Goal: Transaction & Acquisition: Purchase product/service

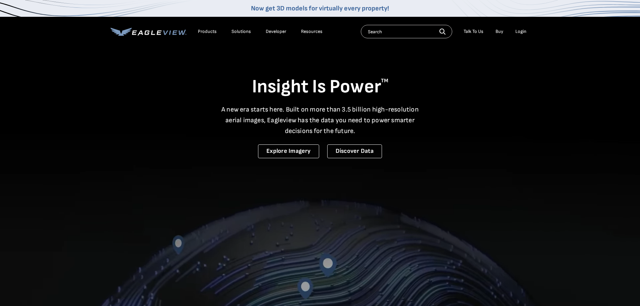
click at [519, 33] on div "Login" at bounding box center [520, 32] width 11 height 6
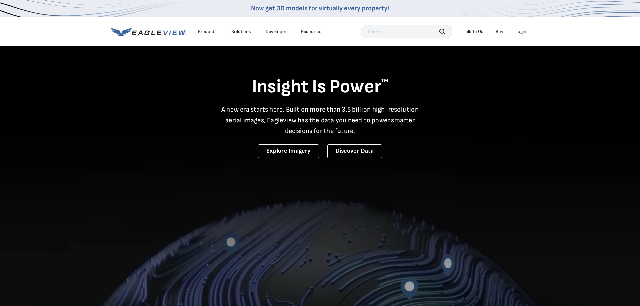
click at [522, 33] on div "Login" at bounding box center [520, 32] width 11 height 6
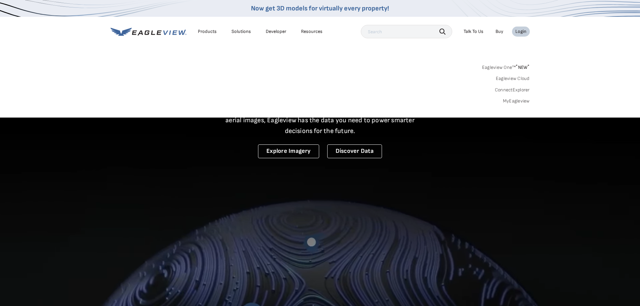
click at [513, 101] on link "MyEagleview" at bounding box center [516, 101] width 27 height 6
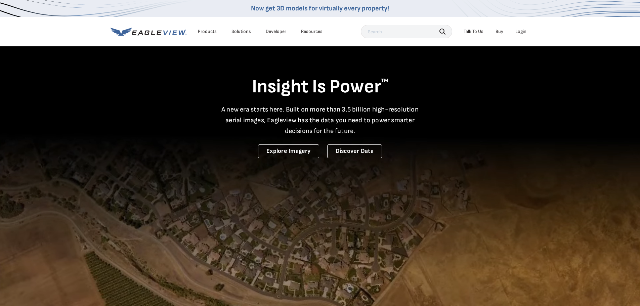
click at [525, 32] on div "Login" at bounding box center [520, 32] width 11 height 6
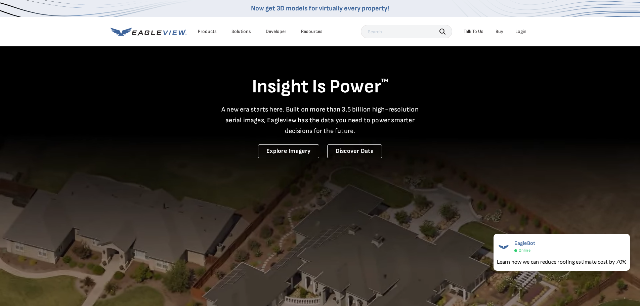
click at [525, 34] on div "Login" at bounding box center [520, 32] width 11 height 6
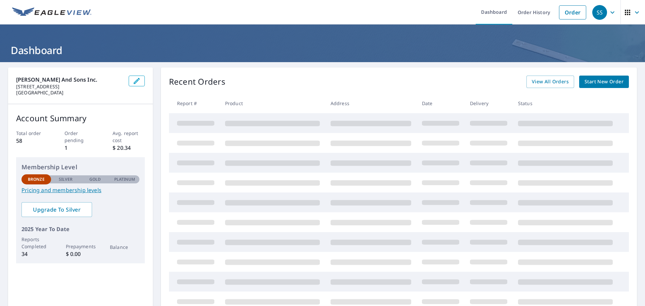
click at [610, 77] on link "Start New Order" at bounding box center [604, 82] width 50 height 12
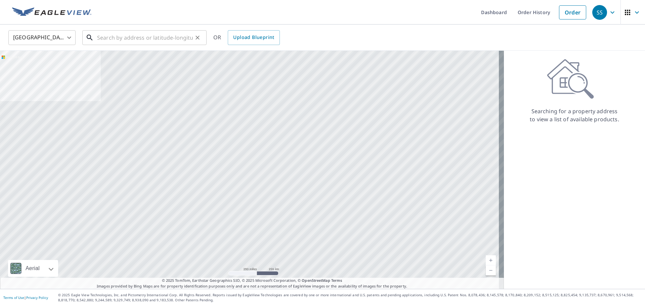
click at [155, 40] on input "text" at bounding box center [145, 37] width 96 height 19
paste input "134 Treehaven Road / Cheektowaga, New York 14215"
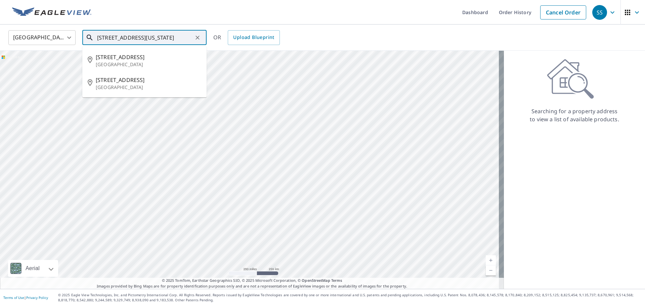
drag, startPoint x: 190, startPoint y: 37, endPoint x: 146, endPoint y: 36, distance: 43.7
click at [146, 36] on input "134 Treehaven Road / Cheektowaga, New York 14215" at bounding box center [145, 37] width 96 height 19
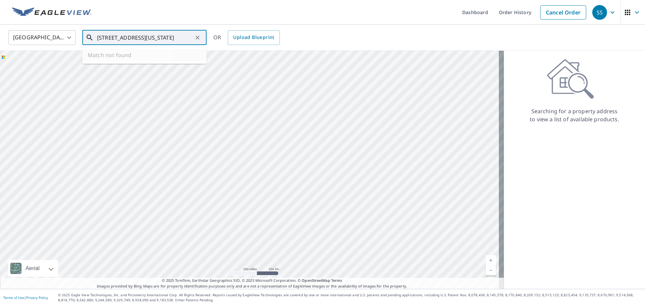
click at [180, 42] on input "134 Treehaven Roa, New York 14215" at bounding box center [145, 37] width 96 height 19
click at [181, 38] on input "134 Treehaven Roa, New Yor215" at bounding box center [145, 37] width 96 height 19
click at [127, 44] on input "134 Treehaven Ro" at bounding box center [145, 37] width 96 height 19
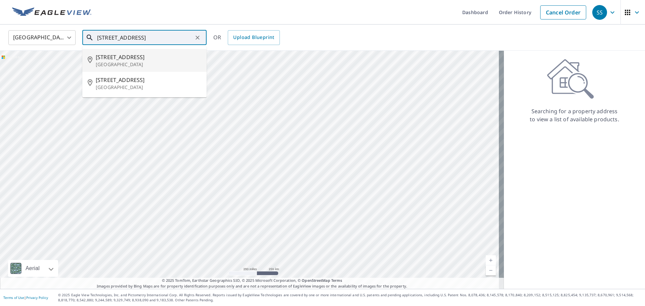
click at [142, 66] on p "Buffalo, NY 14215" at bounding box center [149, 64] width 106 height 7
type input "134 Treehaven Rd Buffalo, NY 14215"
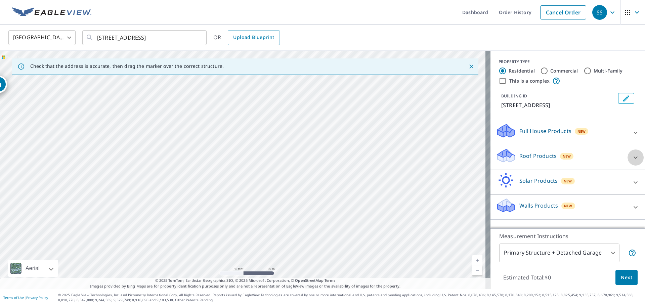
click at [632, 158] on icon at bounding box center [636, 158] width 8 height 8
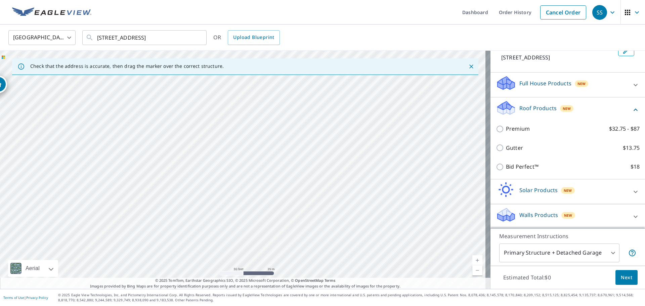
scroll to position [48, 0]
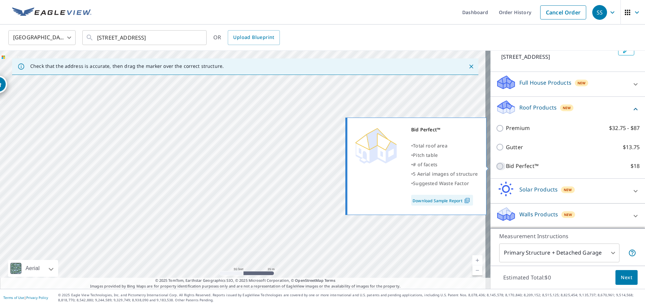
click at [496, 167] on input "Bid Perfect™ $18" at bounding box center [501, 166] width 10 height 8
checkbox input "true"
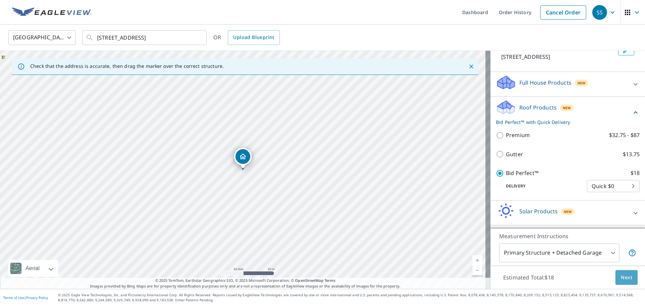
click at [625, 276] on span "Next" at bounding box center [626, 278] width 11 height 8
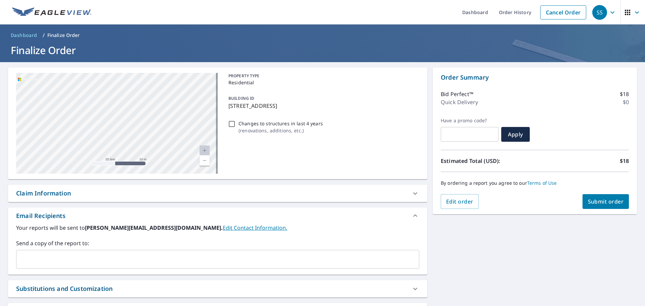
drag, startPoint x: 76, startPoint y: 114, endPoint x: 357, endPoint y: 206, distance: 295.6
click at [357, 206] on div "134 Treehaven Rd Buffalo, NY 14215 Aerial Road A standard road map Aerial A det…" at bounding box center [217, 205] width 419 height 274
drag, startPoint x: 87, startPoint y: 94, endPoint x: 182, endPoint y: 149, distance: 109.2
click at [182, 149] on div "134 Treehaven Rd Buffalo, NY 14215" at bounding box center [117, 123] width 202 height 101
drag, startPoint x: 164, startPoint y: 132, endPoint x: 92, endPoint y: 119, distance: 73.2
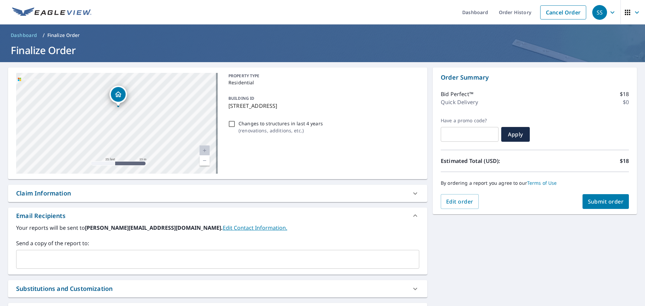
click at [92, 119] on div "134 Treehaven Rd Buffalo, NY 14215" at bounding box center [117, 123] width 202 height 101
drag, startPoint x: 116, startPoint y: 109, endPoint x: 116, endPoint y: 159, distance: 50.4
click at [116, 159] on div "134 Treehaven Rd Buffalo, NY 14215" at bounding box center [117, 123] width 202 height 101
drag, startPoint x: 117, startPoint y: 154, endPoint x: 117, endPoint y: 122, distance: 32.6
click at [117, 122] on div "Dropped pin, building 1, Residential property, 134 Treehaven Rd Buffalo, NY 142…" at bounding box center [119, 120] width 9 height 7
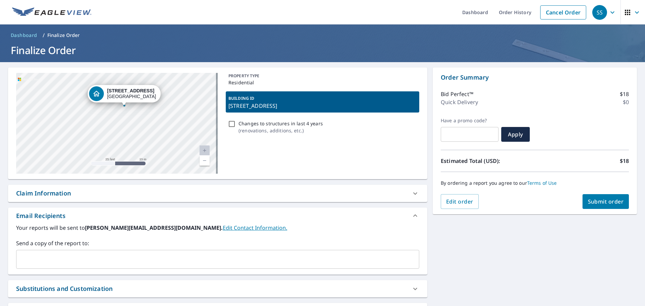
drag, startPoint x: 53, startPoint y: 125, endPoint x: 61, endPoint y: 109, distance: 18.3
click at [61, 109] on div "134 Treehaven Rd Buffalo, NY 14215" at bounding box center [117, 123] width 202 height 101
drag, startPoint x: 131, startPoint y: 114, endPoint x: 135, endPoint y: 122, distance: 9.8
click at [135, 122] on div "134 Treehaven Rd Buffalo, NY 14215" at bounding box center [117, 123] width 202 height 101
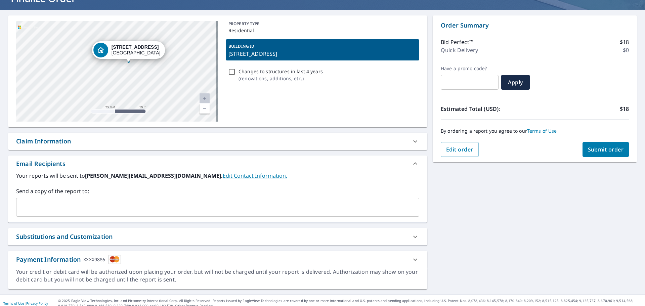
scroll to position [58, 0]
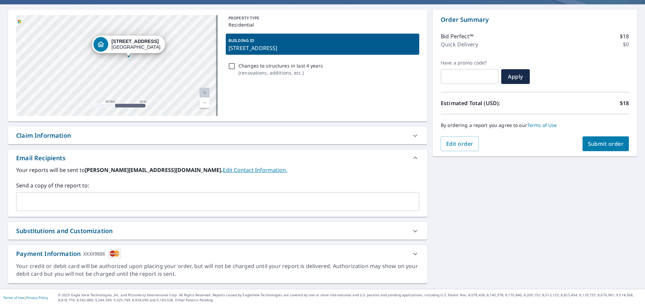
click at [585, 149] on button "Submit order" at bounding box center [606, 143] width 47 height 15
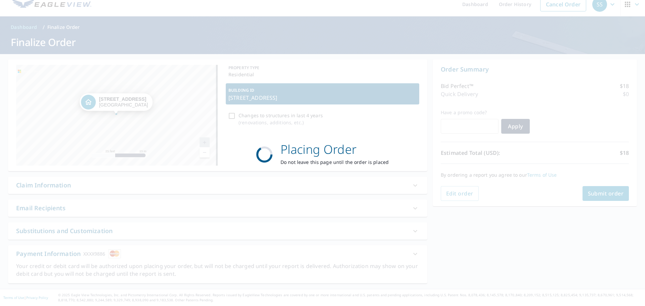
scroll to position [8, 0]
